Goal: Find specific page/section: Find specific page/section

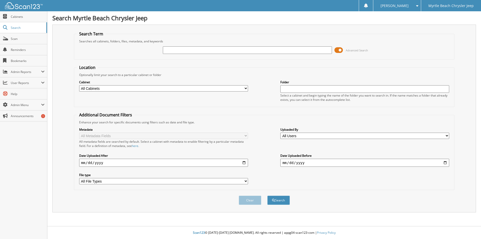
type input "y"
type input "tuller"
click at [268, 196] on button "Search" at bounding box center [279, 200] width 23 height 9
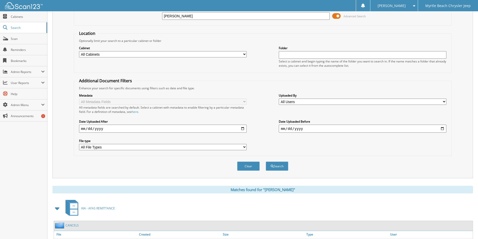
scroll to position [125, 0]
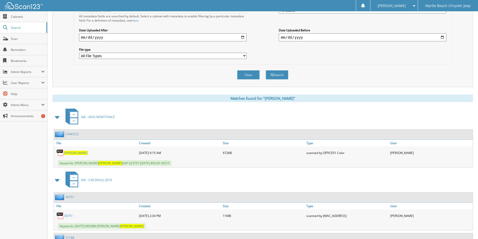
click at [69, 153] on span "[PERSON_NAME]" at bounding box center [76, 153] width 24 height 4
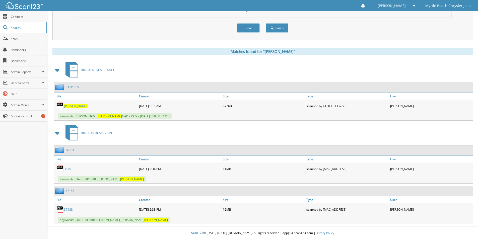
scroll to position [173, 0]
click at [405, 4] on span "[PERSON_NAME]" at bounding box center [391, 5] width 28 height 3
click at [437, 58] on div "Matches found for "tuller" KIA - AFAS REMITTANCE CANCELS File" at bounding box center [262, 135] width 420 height 177
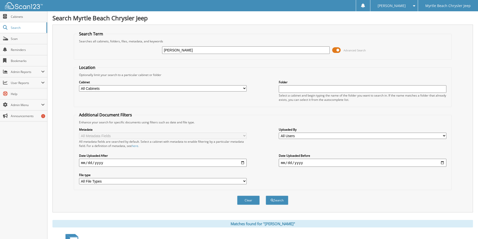
click at [400, 5] on span "[PERSON_NAME]" at bounding box center [391, 5] width 28 height 3
drag, startPoint x: 147, startPoint y: 49, endPoint x: 53, endPoint y: 57, distance: 94.6
click at [53, 57] on div "Search Term Searches all cabinets, folders, files, metadata, and keywords tulle…" at bounding box center [262, 119] width 420 height 188
type input "[PERSON_NAME]"
click at [266, 196] on button "Search" at bounding box center [277, 200] width 23 height 9
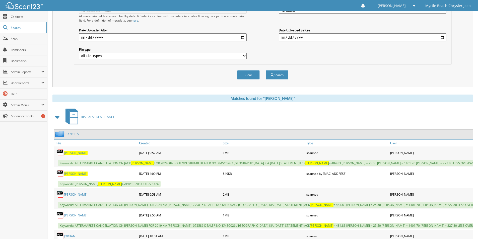
scroll to position [150, 0]
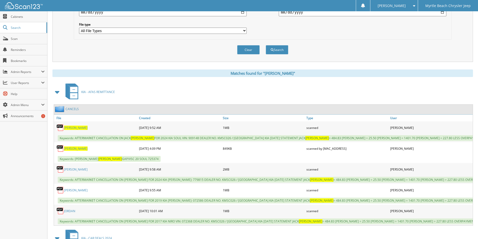
drag, startPoint x: 71, startPoint y: 128, endPoint x: 108, endPoint y: 137, distance: 37.6
click at [71, 128] on span "[PERSON_NAME]" at bounding box center [76, 128] width 24 height 4
click at [392, 5] on span "[PERSON_NAME]" at bounding box center [391, 5] width 28 height 3
click at [396, 25] on link "Logout" at bounding box center [393, 24] width 47 height 9
